Goal: Task Accomplishment & Management: Manage account settings

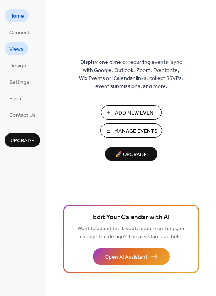
click at [20, 49] on span "Views" at bounding box center [16, 49] width 14 height 8
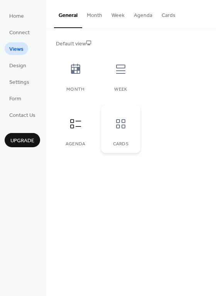
click at [121, 130] on icon at bounding box center [120, 124] width 12 height 12
click at [77, 122] on icon at bounding box center [75, 124] width 12 height 12
click at [75, 66] on icon at bounding box center [75, 69] width 12 height 12
click at [75, 128] on icon at bounding box center [75, 124] width 12 height 12
click at [18, 65] on span "Design" at bounding box center [17, 66] width 17 height 8
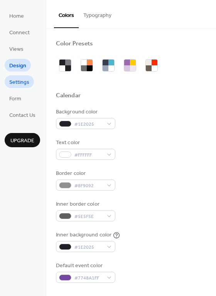
click at [20, 84] on span "Settings" at bounding box center [19, 83] width 20 height 8
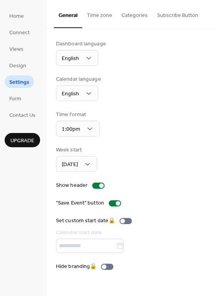
click at [132, 17] on button "Categories" at bounding box center [134, 13] width 35 height 27
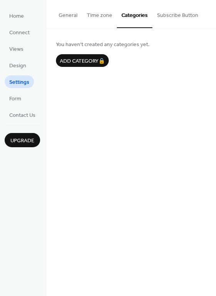
click at [166, 16] on button "Subscribe Button" at bounding box center [177, 13] width 50 height 27
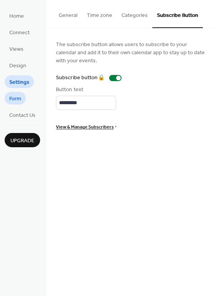
click at [23, 100] on link "Form" at bounding box center [15, 98] width 21 height 13
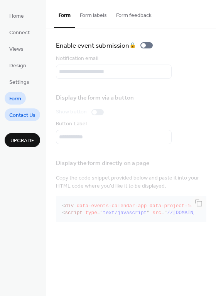
click at [27, 114] on span "Contact Us" at bounding box center [22, 116] width 26 height 8
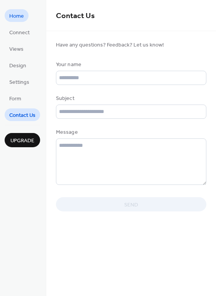
click at [11, 15] on span "Home" at bounding box center [16, 16] width 15 height 8
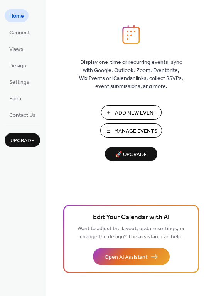
click at [137, 131] on span "Manage Events" at bounding box center [135, 131] width 43 height 8
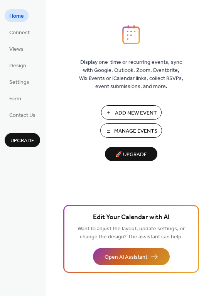
click at [139, 256] on span "Open AI Assistant" at bounding box center [125, 258] width 43 height 8
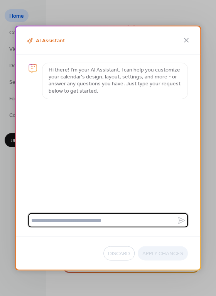
click at [114, 222] on textarea at bounding box center [102, 221] width 149 height 14
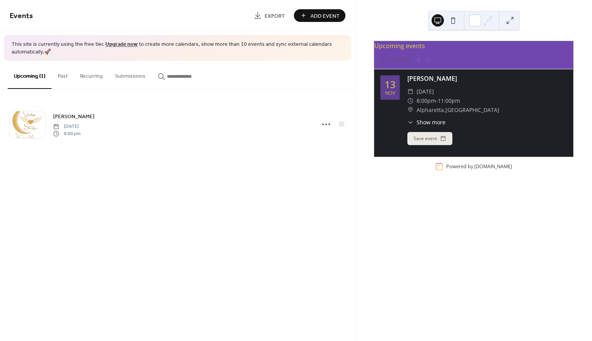
click at [452, 20] on button at bounding box center [453, 20] width 12 height 12
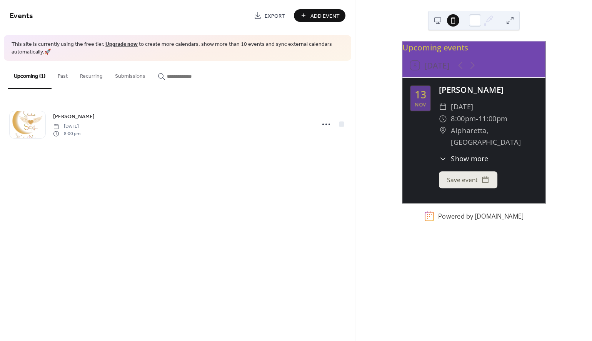
click at [436, 19] on button at bounding box center [438, 20] width 12 height 12
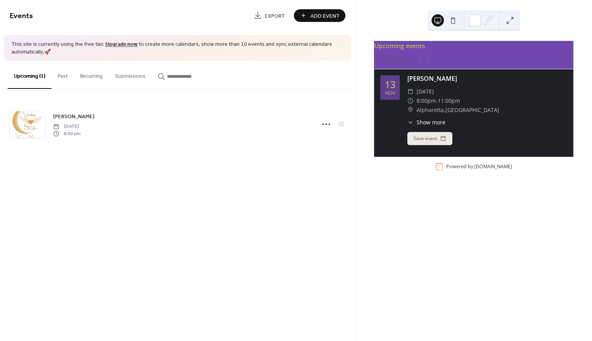
click at [62, 75] on button "Past" at bounding box center [63, 74] width 22 height 27
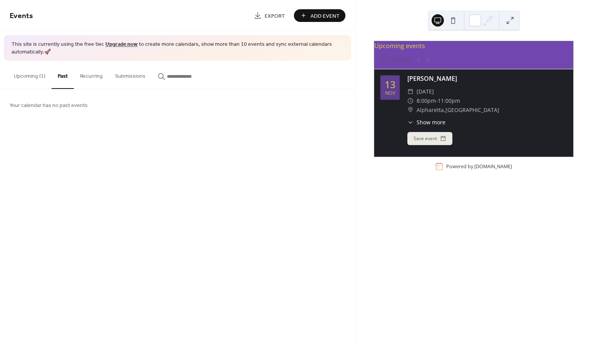
click at [92, 77] on button "Recurring" at bounding box center [91, 74] width 35 height 27
click at [128, 75] on button "Submissions" at bounding box center [130, 74] width 43 height 27
